Goal: Transaction & Acquisition: Purchase product/service

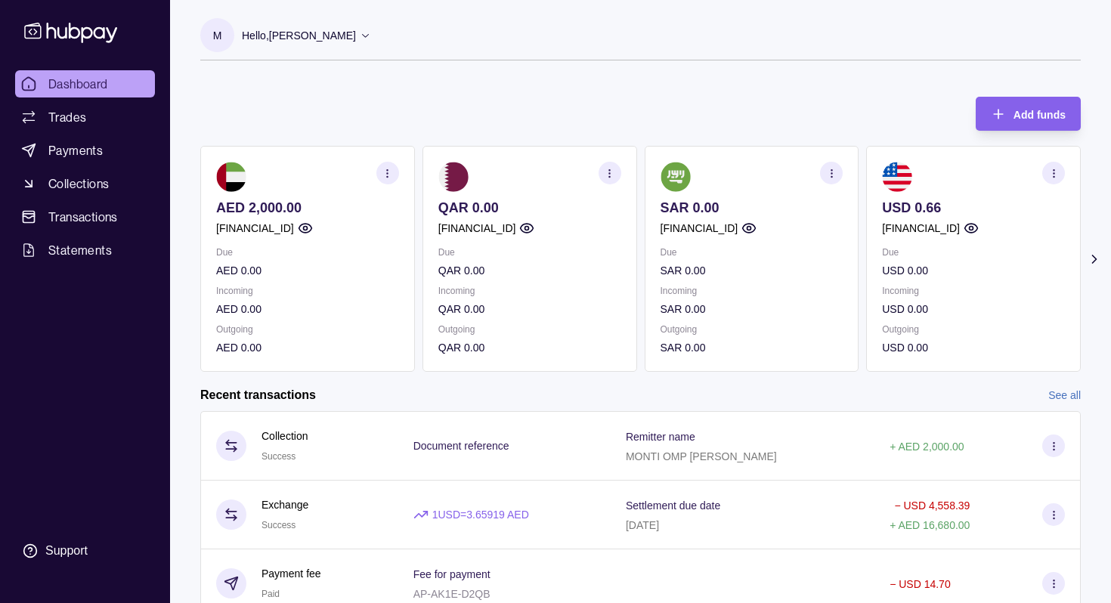
click at [314, 332] on p "Outgoing" at bounding box center [307, 329] width 183 height 17
click at [70, 157] on span "Payments" at bounding box center [75, 150] width 54 height 18
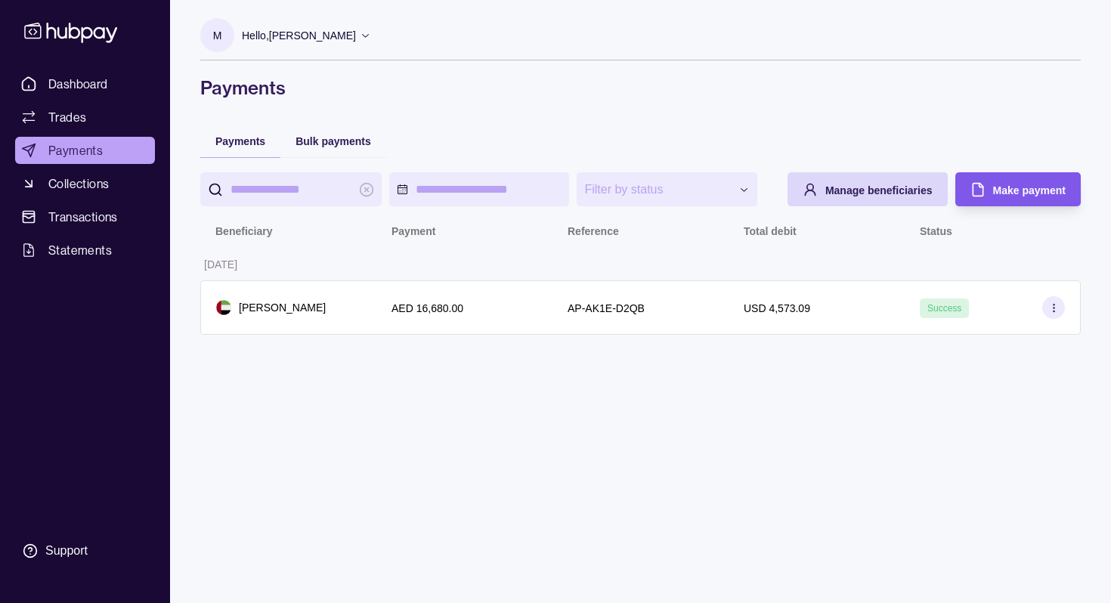
click at [1006, 184] on span "Make payment" at bounding box center [1029, 190] width 73 height 12
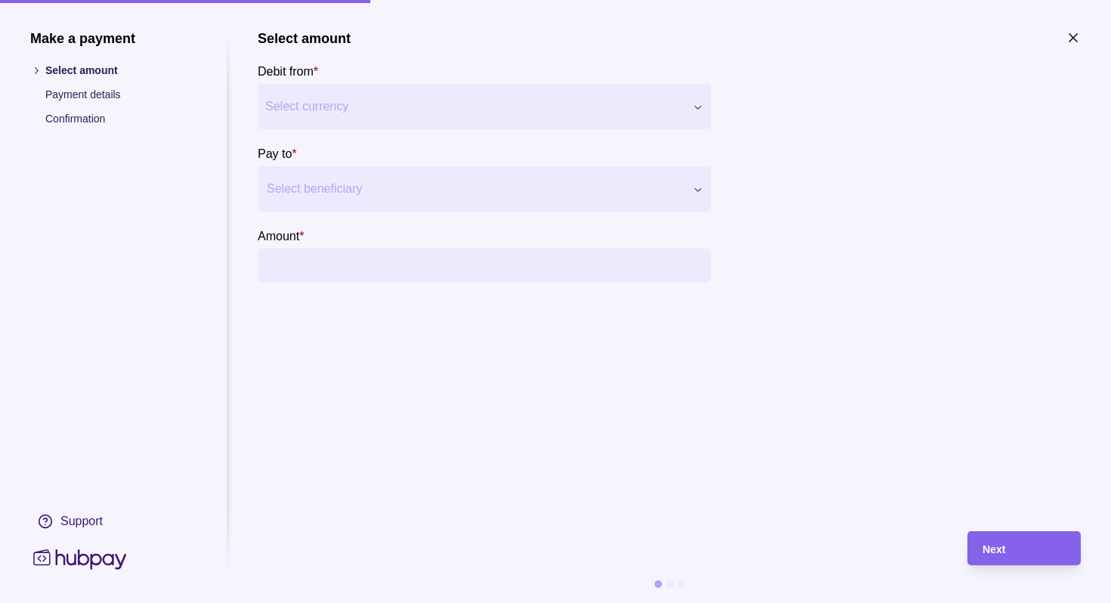
click at [478, 603] on div "Make a payment Select amount Payment details Confirmation Support Select amount…" at bounding box center [555, 603] width 1111 height 0
click at [352, 176] on div "Select beneficiary" at bounding box center [485, 188] width 454 height 45
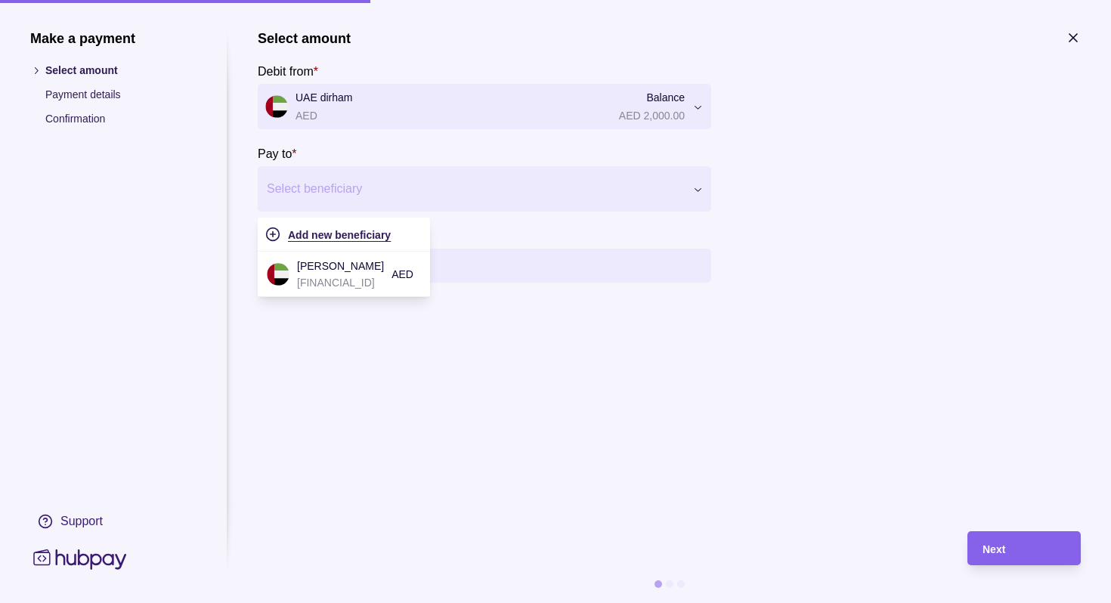
click at [381, 233] on span "Add new beneficiary" at bounding box center [339, 235] width 103 height 12
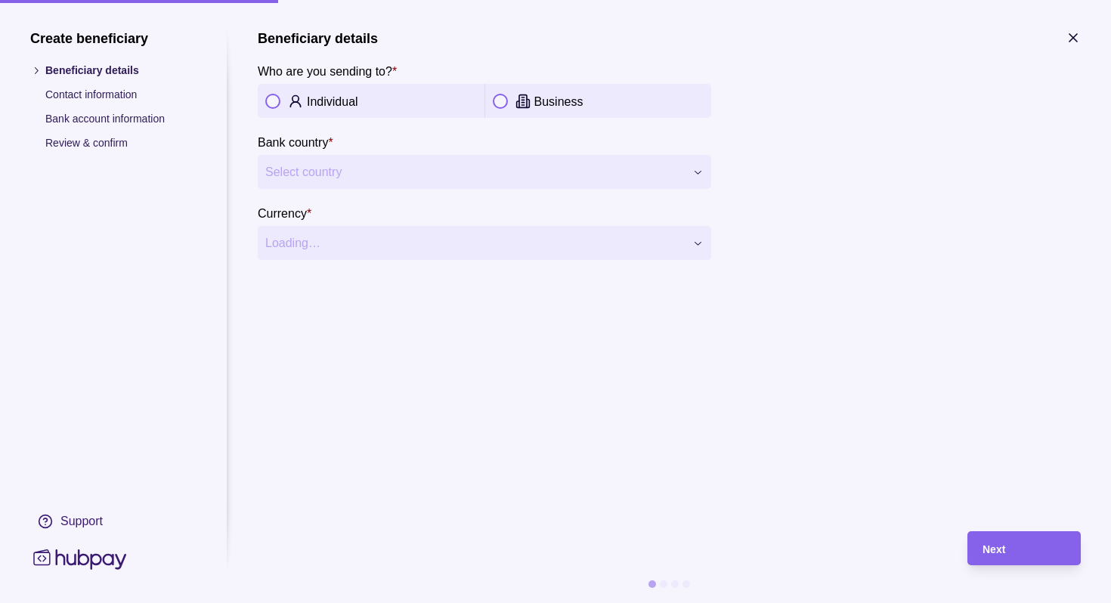
click at [315, 175] on span "Select country" at bounding box center [475, 172] width 420 height 18
click at [318, 102] on p "Individual" at bounding box center [332, 101] width 51 height 13
click at [318, 157] on button "Select country" at bounding box center [485, 172] width 454 height 34
click at [321, 603] on div "**********" at bounding box center [555, 603] width 1111 height 0
click at [321, 178] on span "Select country" at bounding box center [475, 172] width 420 height 18
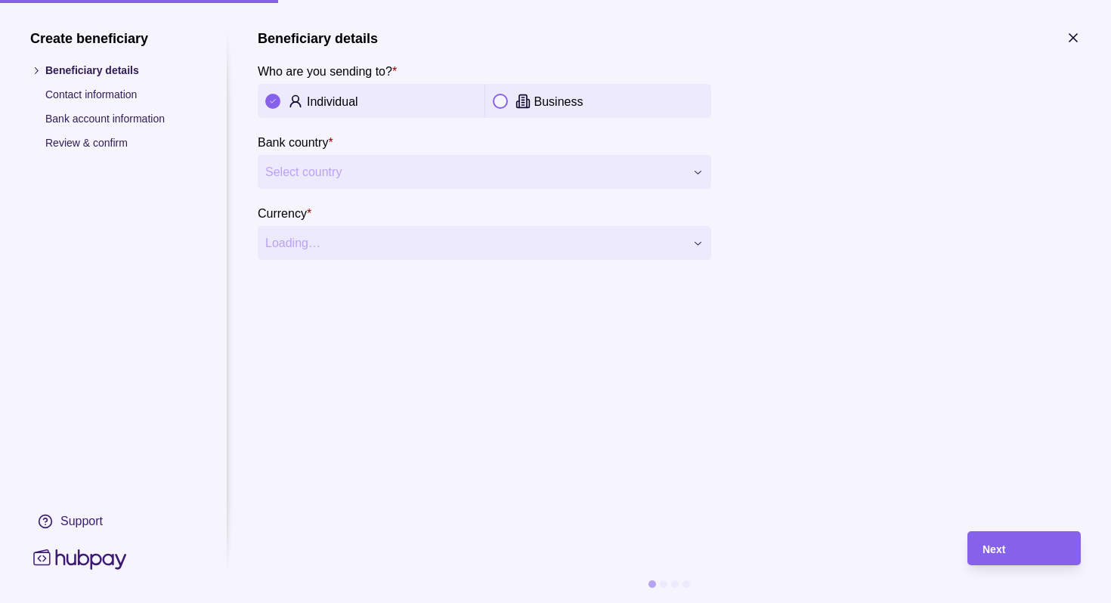
click at [638, 603] on div "**********" at bounding box center [555, 603] width 1111 height 0
click at [331, 224] on section "Currency * Loading…" at bounding box center [485, 232] width 454 height 56
click at [1075, 39] on icon "button" at bounding box center [1073, 37] width 15 height 15
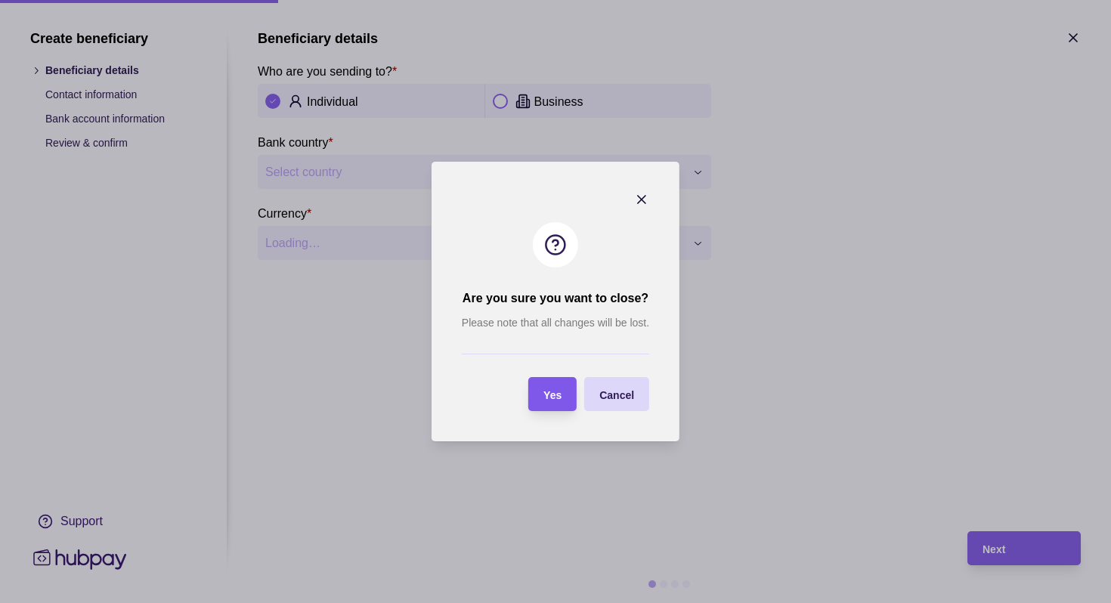
click at [548, 391] on span "Yes" at bounding box center [553, 395] width 18 height 12
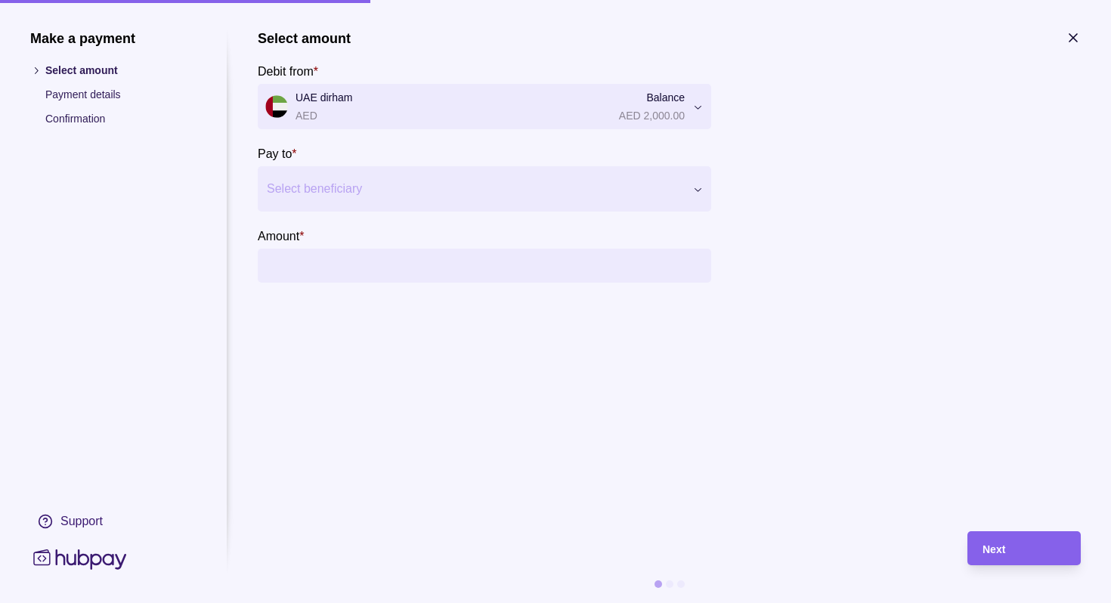
click at [433, 203] on div "Select beneficiary" at bounding box center [485, 188] width 454 height 45
click at [550, 447] on section "Select amount Debit from * [GEOGRAPHIC_DATA] dirham AED Balance AED 2,000.00 **…" at bounding box center [669, 273] width 823 height 486
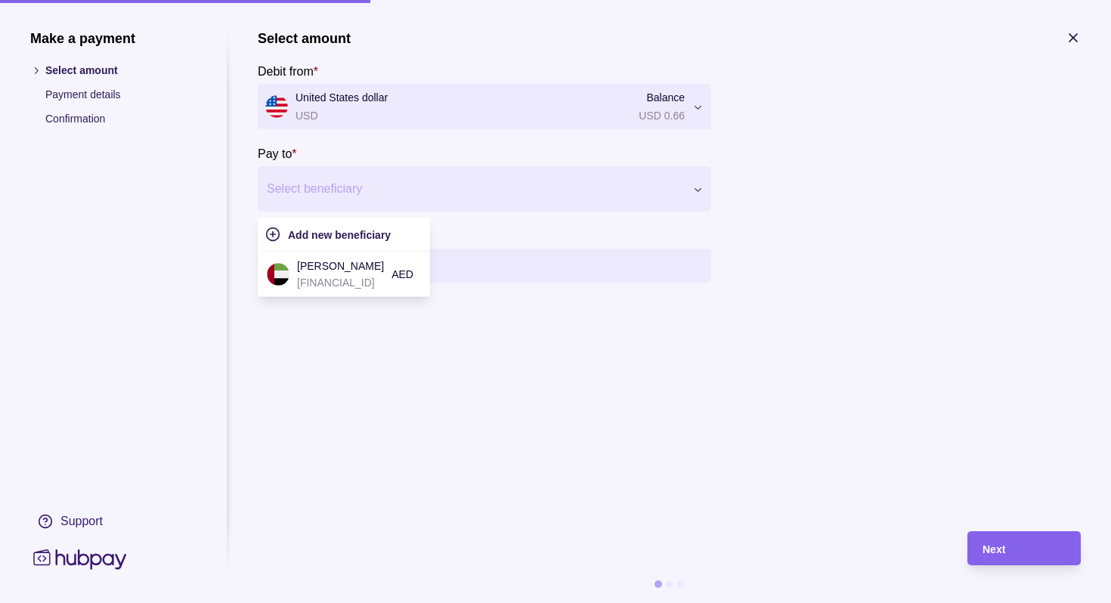
click at [454, 184] on div at bounding box center [475, 188] width 417 height 21
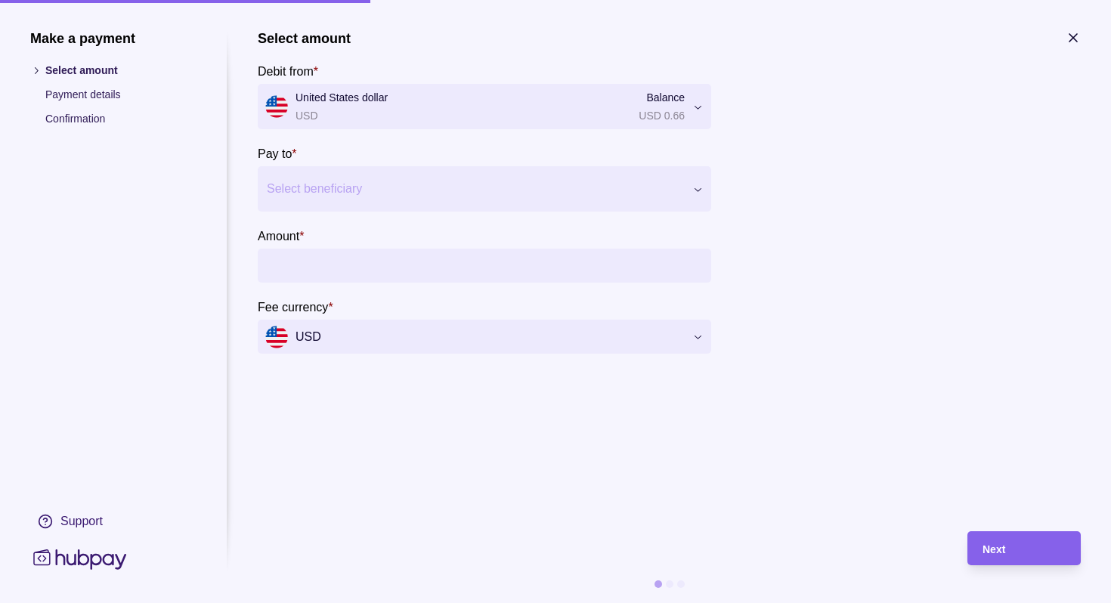
click at [587, 439] on section "Select amount Debit from * United States dollar USD Balance USD 0.66 *** *** **…" at bounding box center [669, 273] width 823 height 486
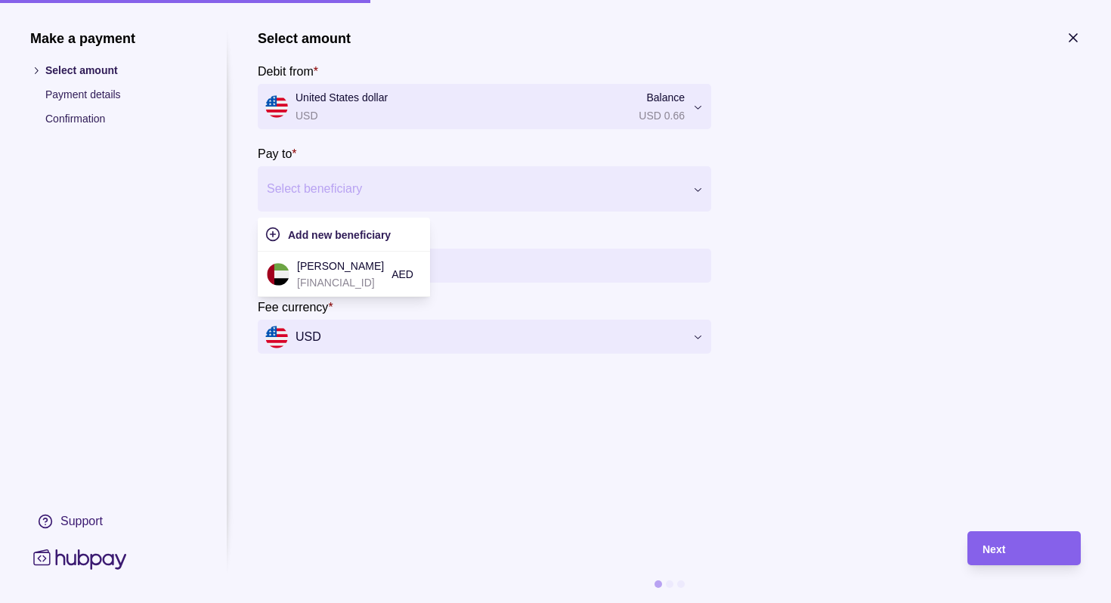
click at [448, 179] on div at bounding box center [475, 188] width 417 height 21
click at [375, 235] on span "Add new beneficiary" at bounding box center [339, 235] width 103 height 12
